Goal: Information Seeking & Learning: Check status

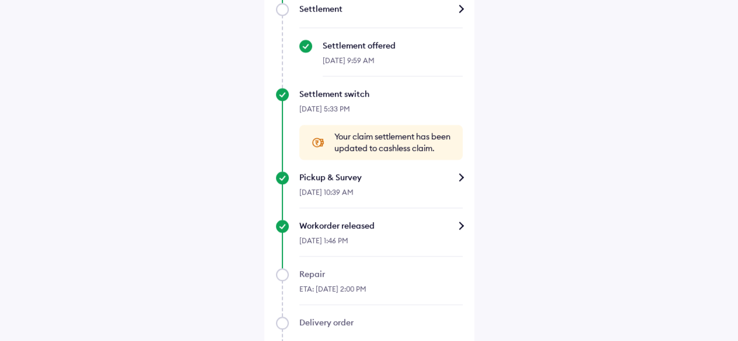
scroll to position [992, 0]
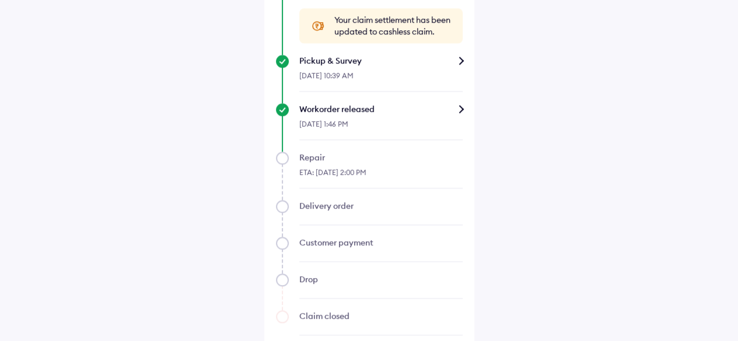
click at [459, 109] on div "Workorder released" at bounding box center [380, 109] width 163 height 12
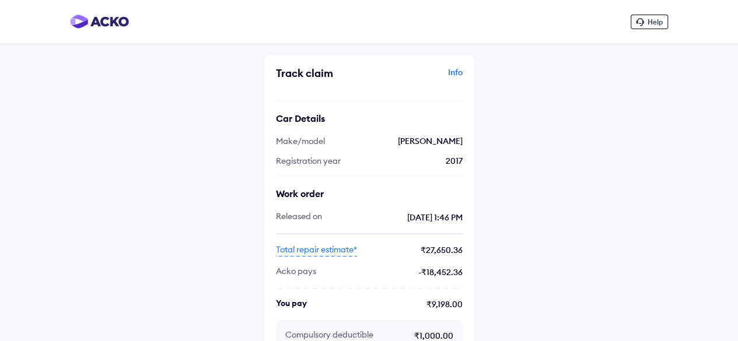
scroll to position [65, 0]
